Goal: Find contact information: Find contact information

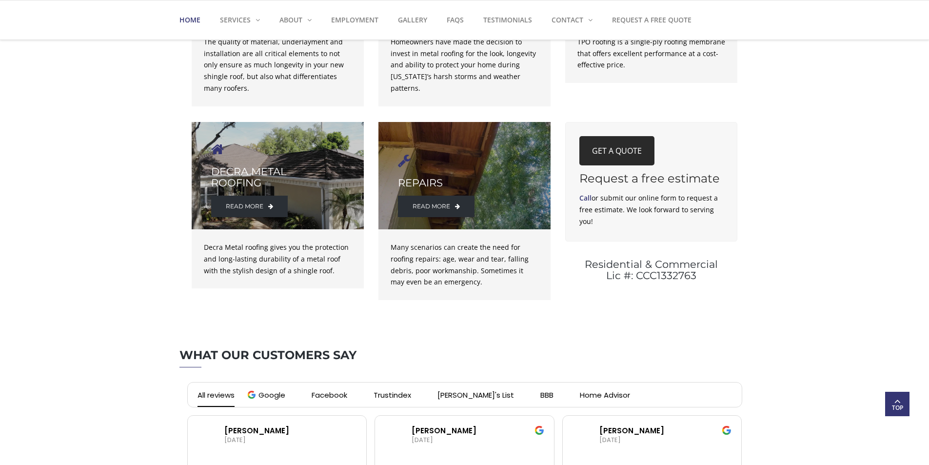
scroll to position [1576, 0]
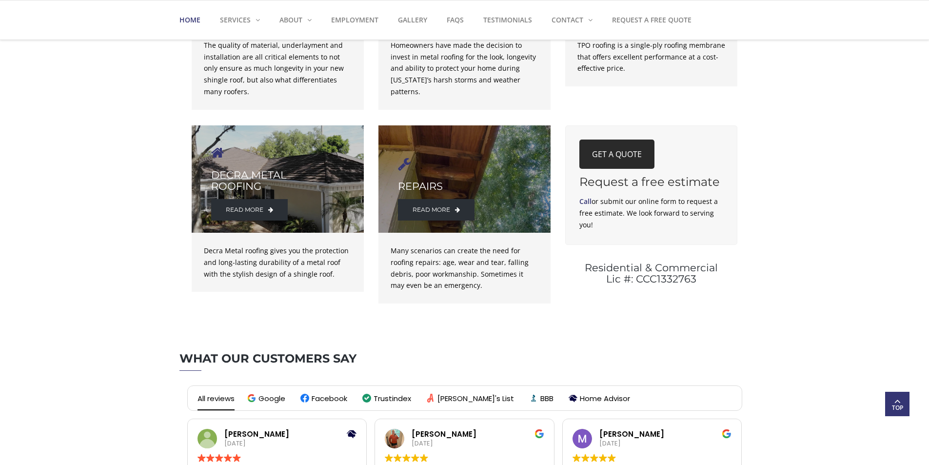
drag, startPoint x: 892, startPoint y: 266, endPoint x: 934, endPoint y: 278, distance: 43.2
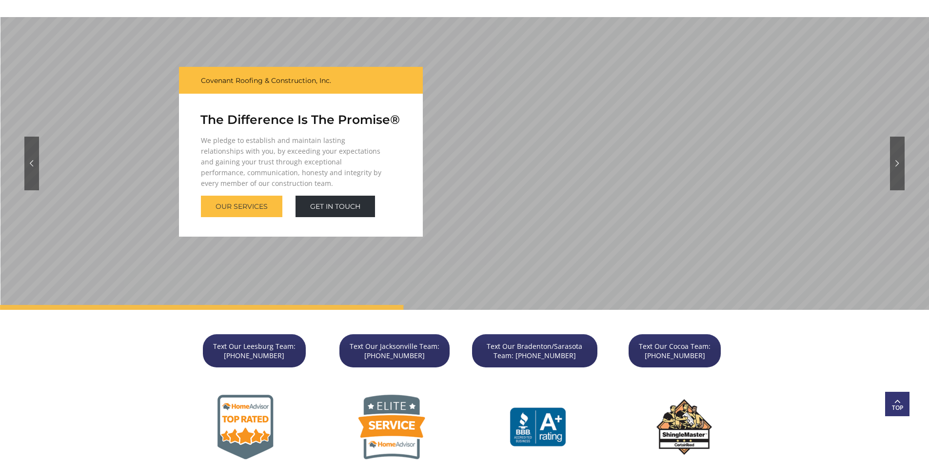
scroll to position [0, 0]
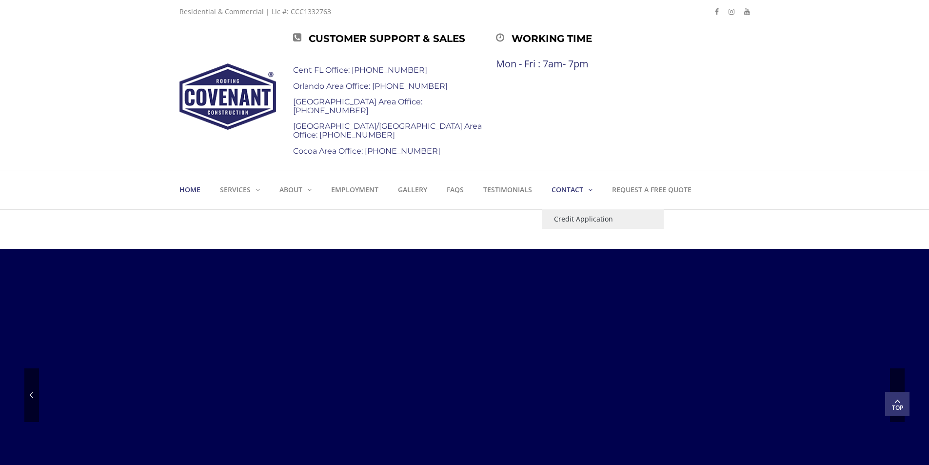
click at [585, 190] on link "Contact" at bounding box center [572, 189] width 61 height 39
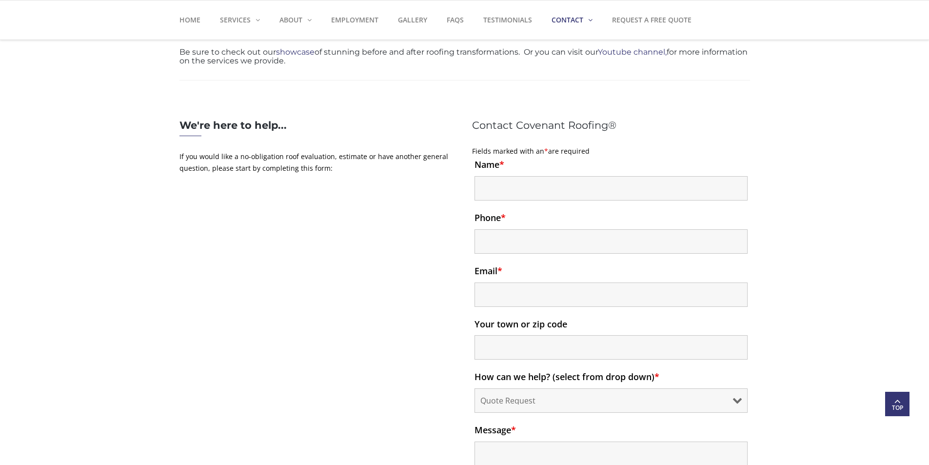
scroll to position [617, 0]
